Goal: Find specific page/section: Find specific page/section

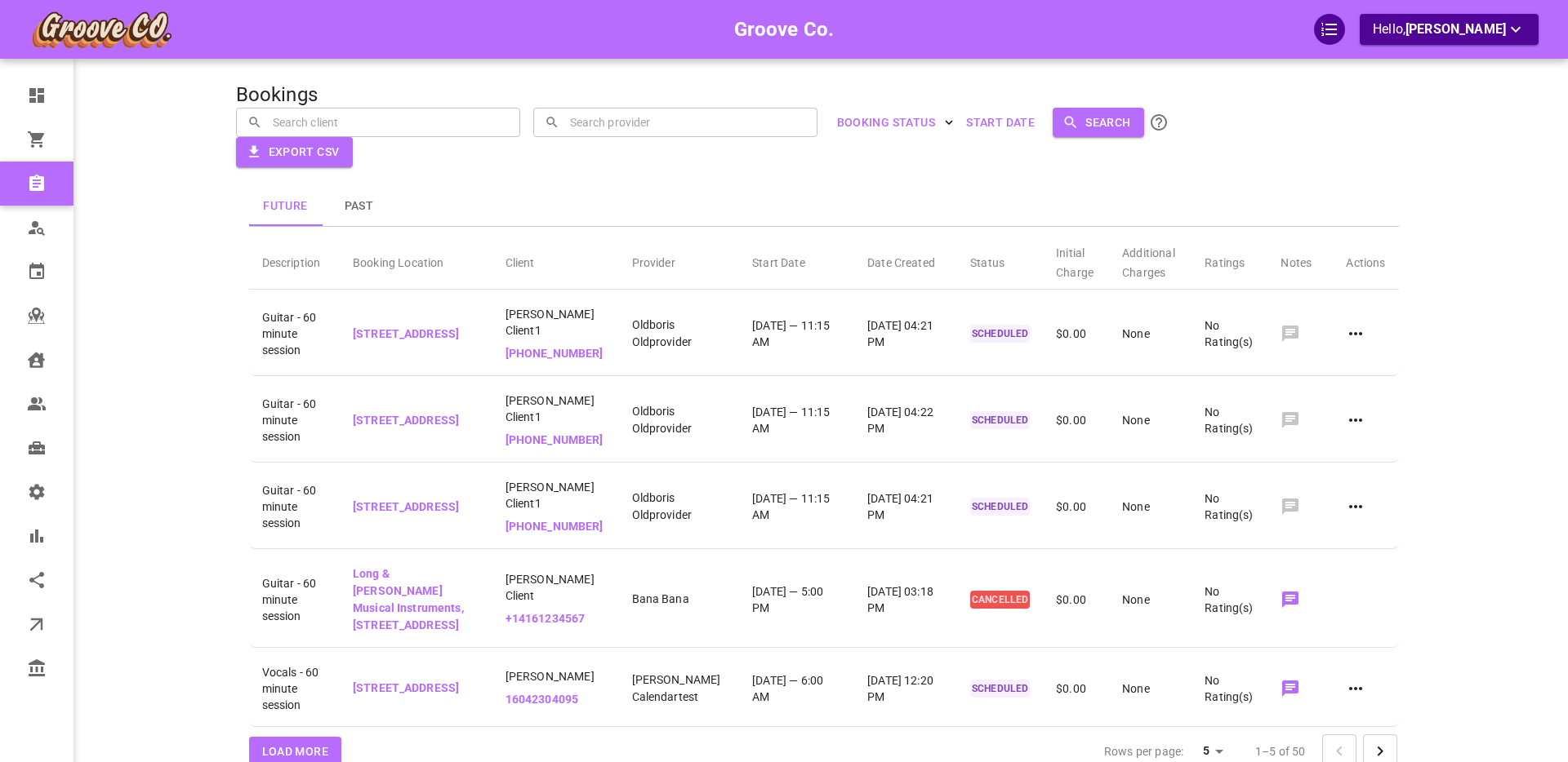
click at [174, 296] on div "Future Past Description Booking Location Client Provider Start Date Date Create…" at bounding box center [791, 447] width 1241 height 691
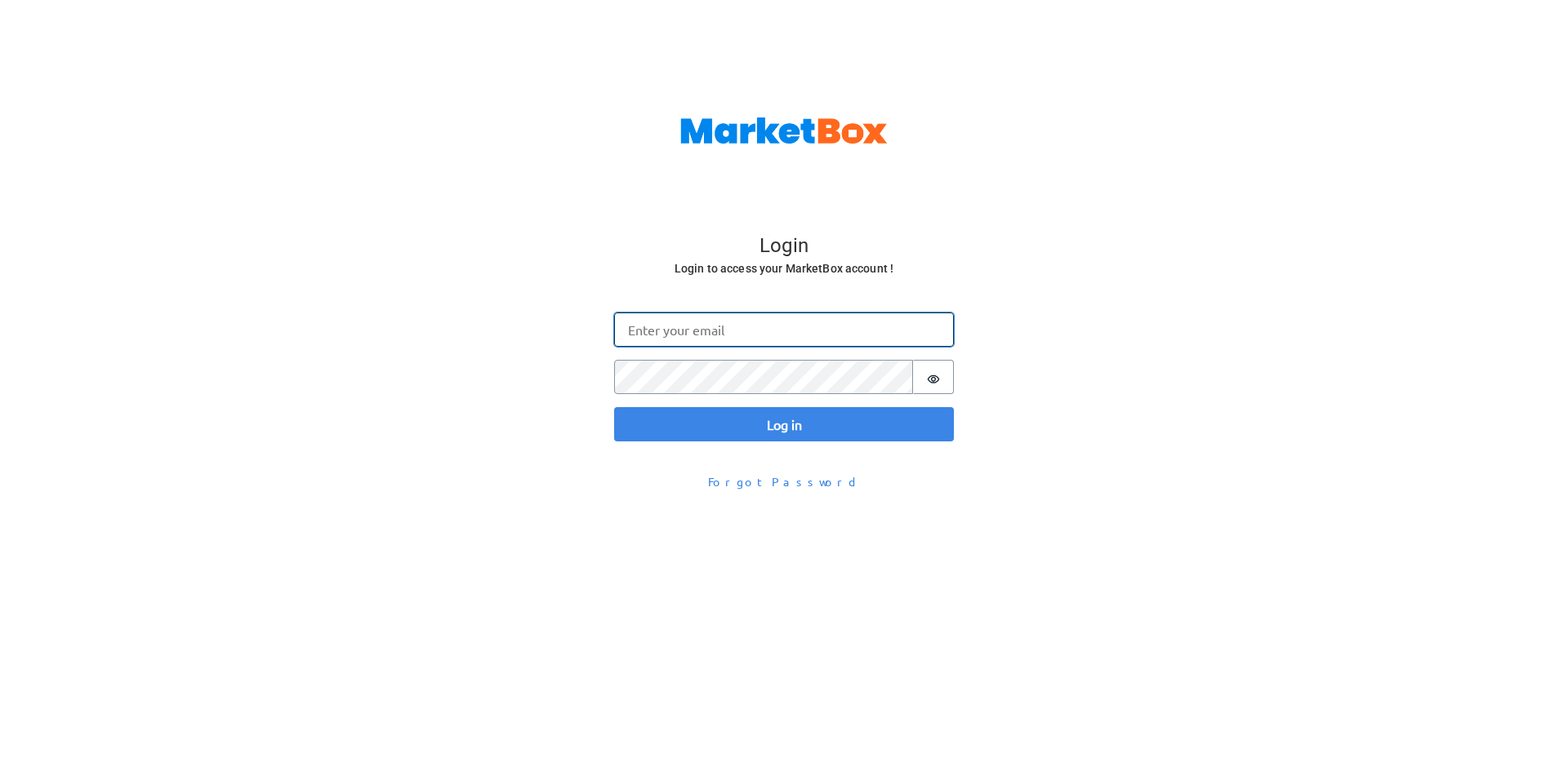
click at [706, 337] on input "Email" at bounding box center [784, 329] width 340 height 34
click at [666, 337] on input "Email" at bounding box center [784, 329] width 340 height 34
type input "boris@gomarketbox.com"
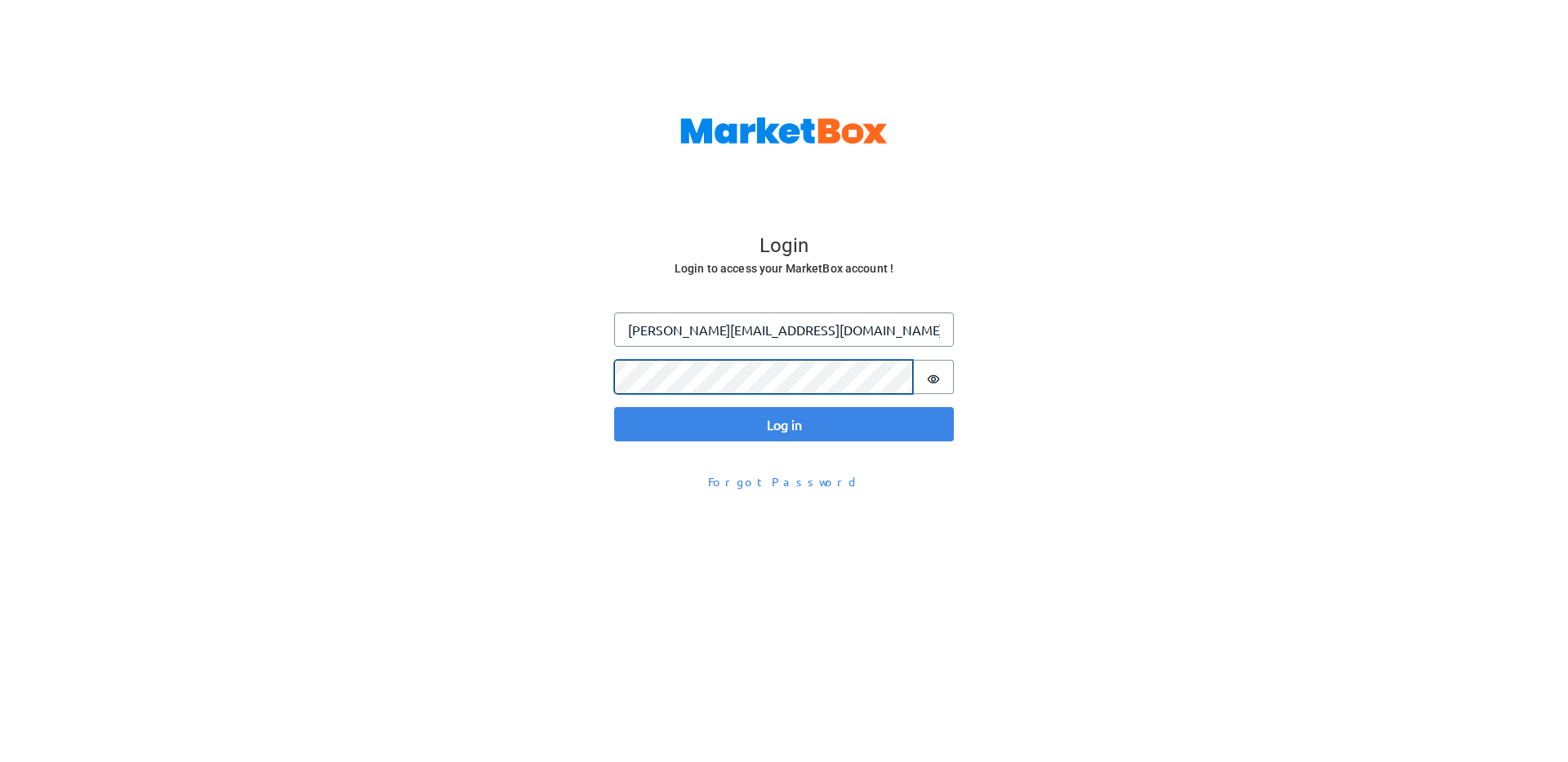
click at [614, 407] on button "Log in" at bounding box center [784, 424] width 340 height 34
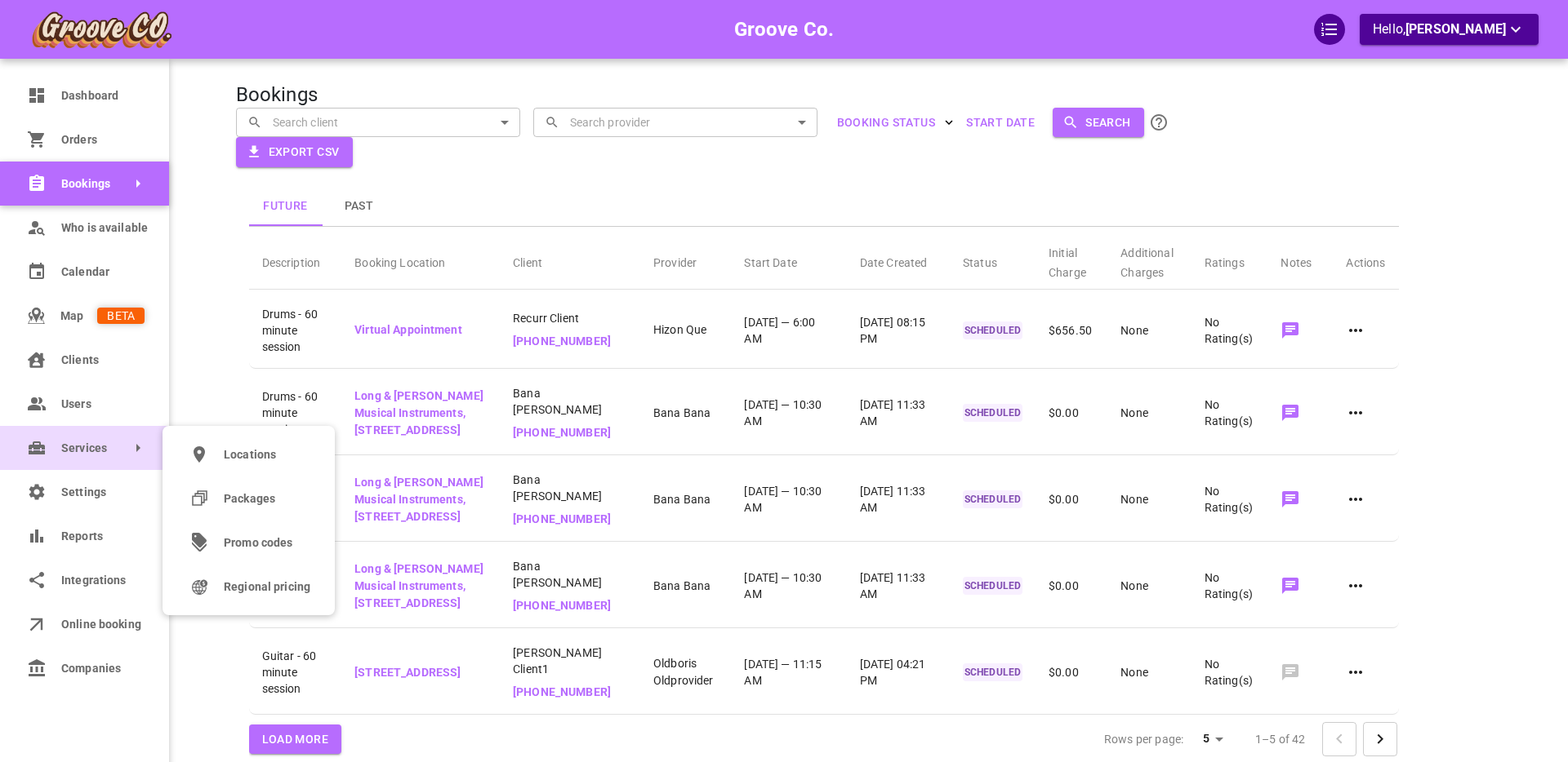
click at [42, 449] on icon at bounding box center [37, 448] width 16 height 13
